Goal: Find specific page/section: Find specific page/section

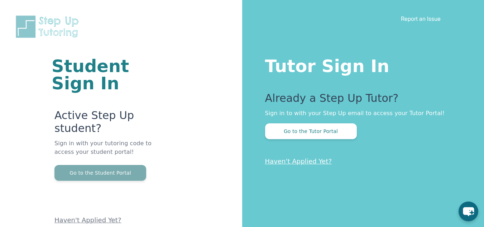
click at [113, 173] on button "Go to the Student Portal" at bounding box center [100, 173] width 92 height 16
click at [127, 172] on button "Go to the Student Portal" at bounding box center [100, 173] width 92 height 16
